Goal: Task Accomplishment & Management: Use online tool/utility

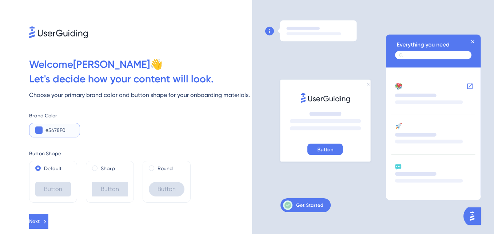
click at [66, 130] on input "#5478F0" at bounding box center [60, 130] width 28 height 9
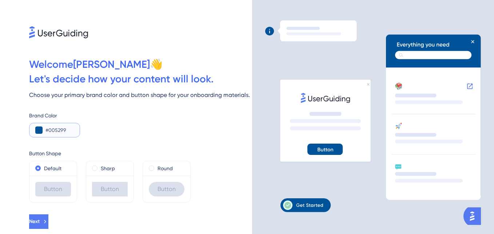
type input "#005299"
click at [159, 169] on label "Round" at bounding box center [165, 168] width 15 height 9
click at [56, 171] on label "Default" at bounding box center [52, 168] width 17 height 9
click at [56, 230] on div "Welcome [PERSON_NAME] 👋 Let ' s decide how your content will look. Choose your …" at bounding box center [126, 117] width 252 height 234
click at [48, 225] on button "Next" at bounding box center [38, 221] width 19 height 15
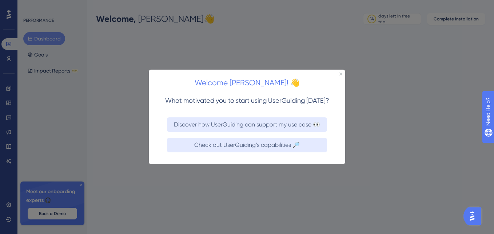
click at [343, 74] on div "Welcome [PERSON_NAME]! 👋" at bounding box center [247, 81] width 197 height 23
click at [341, 74] on icon "Close Preview" at bounding box center [341, 73] width 3 height 3
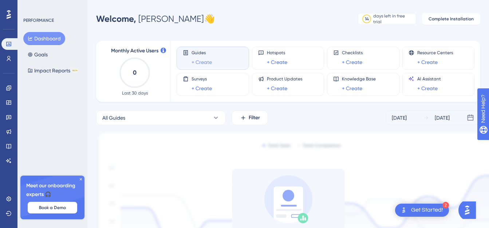
click at [203, 63] on link "+ Create" at bounding box center [202, 62] width 20 height 9
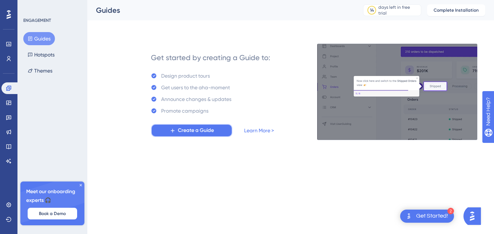
click at [204, 132] on span "Create a Guide" at bounding box center [196, 130] width 36 height 9
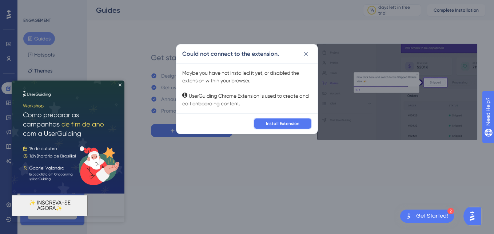
click at [293, 124] on span "Install Extension" at bounding box center [282, 124] width 33 height 6
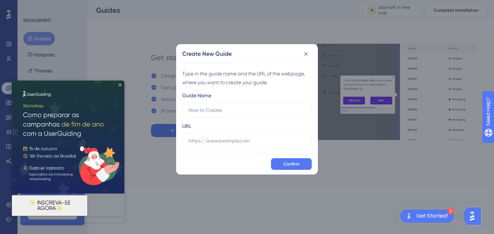
click at [119, 86] on icon "Close Preview" at bounding box center [120, 84] width 3 height 3
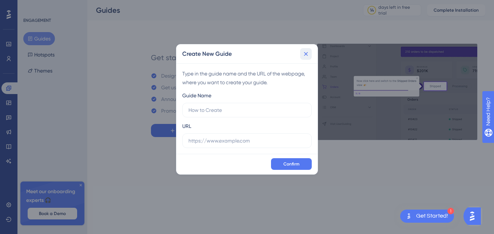
click at [308, 52] on icon at bounding box center [306, 53] width 7 height 7
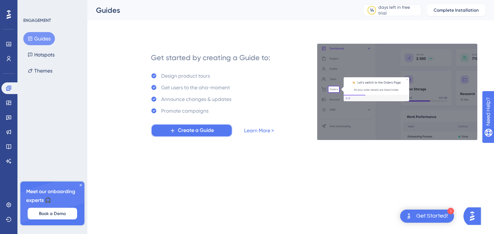
click at [217, 132] on button "Create a Guide" at bounding box center [192, 130] width 82 height 13
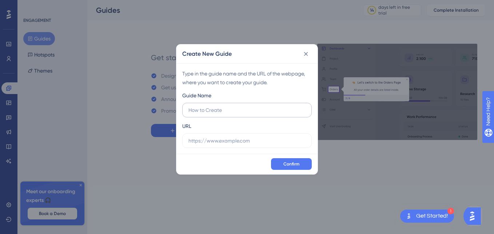
click at [231, 114] on input "text" at bounding box center [247, 110] width 117 height 8
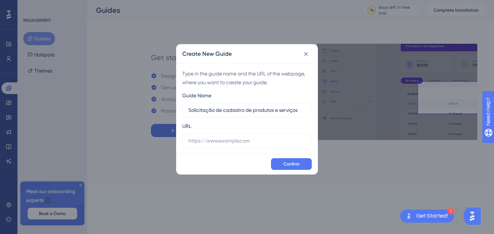
type input "Solicitação de cadastro de produtos e serviços"
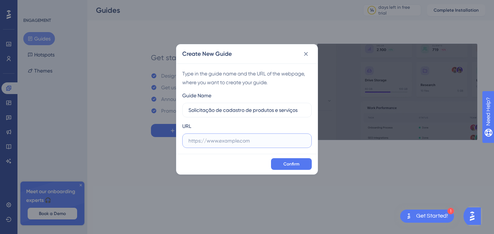
click at [208, 140] on input "text" at bounding box center [247, 141] width 117 height 8
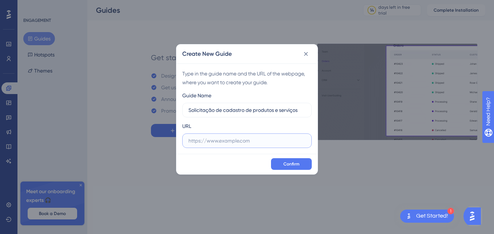
paste input "[URL][DOMAIN_NAME]"
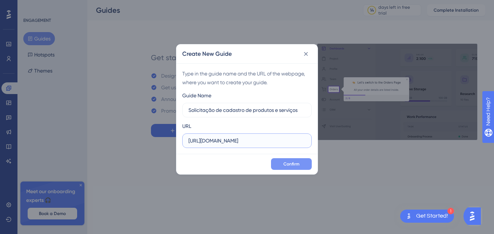
type input "[URL][DOMAIN_NAME]"
click at [291, 161] on button "Confirm" at bounding box center [291, 164] width 41 height 12
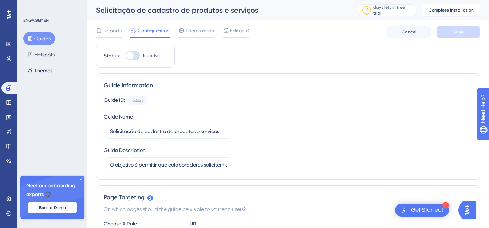
click at [47, 39] on button "Guides" at bounding box center [39, 38] width 32 height 13
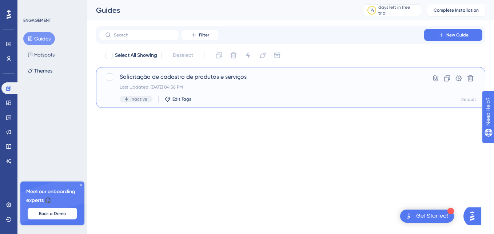
click at [178, 82] on div "Solicitação de cadastro de produtos e serviços Last Updated: [DATE] 04:58 PM In…" at bounding box center [262, 87] width 284 height 30
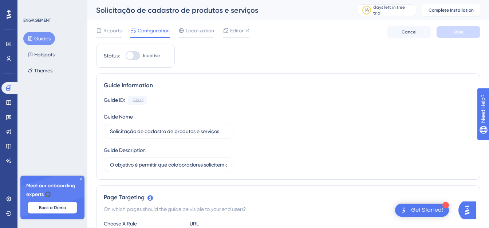
click at [135, 59] on div at bounding box center [133, 55] width 15 height 9
click at [126, 56] on input "Inactive" at bounding box center [125, 56] width 0 height 0
checkbox input "false"
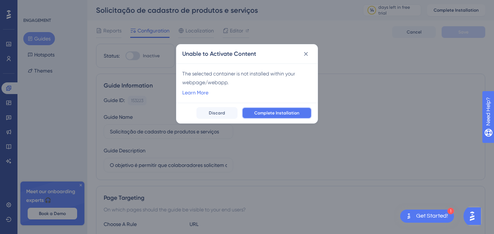
click at [261, 113] on span "Complete Installation" at bounding box center [276, 113] width 45 height 6
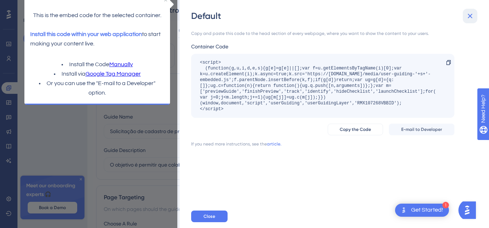
click at [471, 13] on icon at bounding box center [470, 16] width 9 height 9
